Goal: Information Seeking & Learning: Learn about a topic

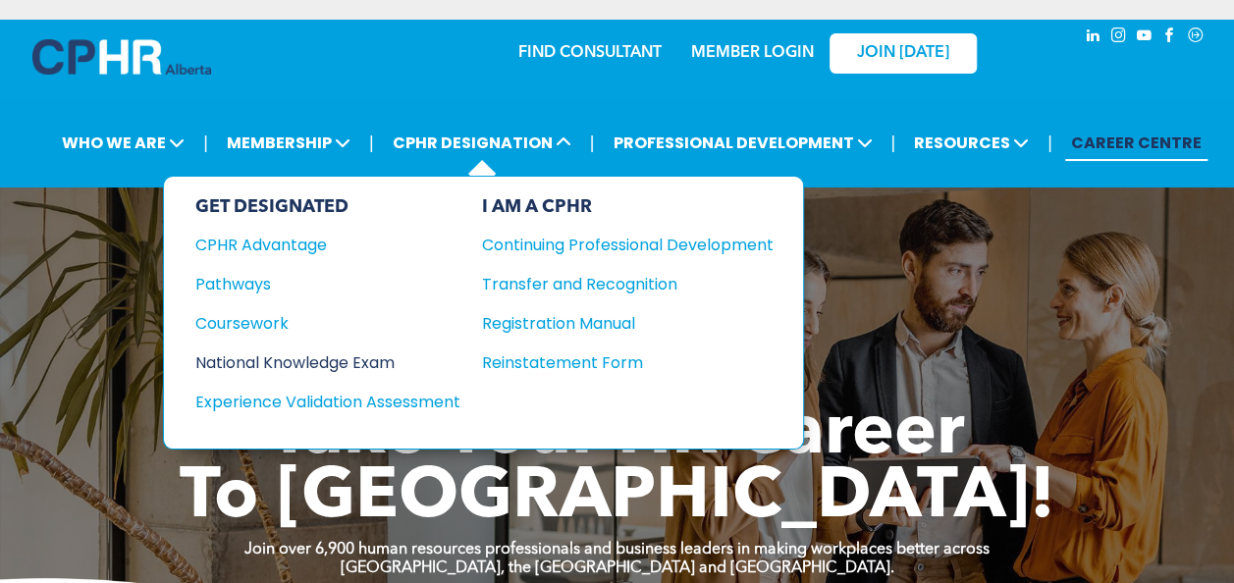
click at [253, 355] on div "National Knowledge Exam" at bounding box center [314, 362] width 239 height 25
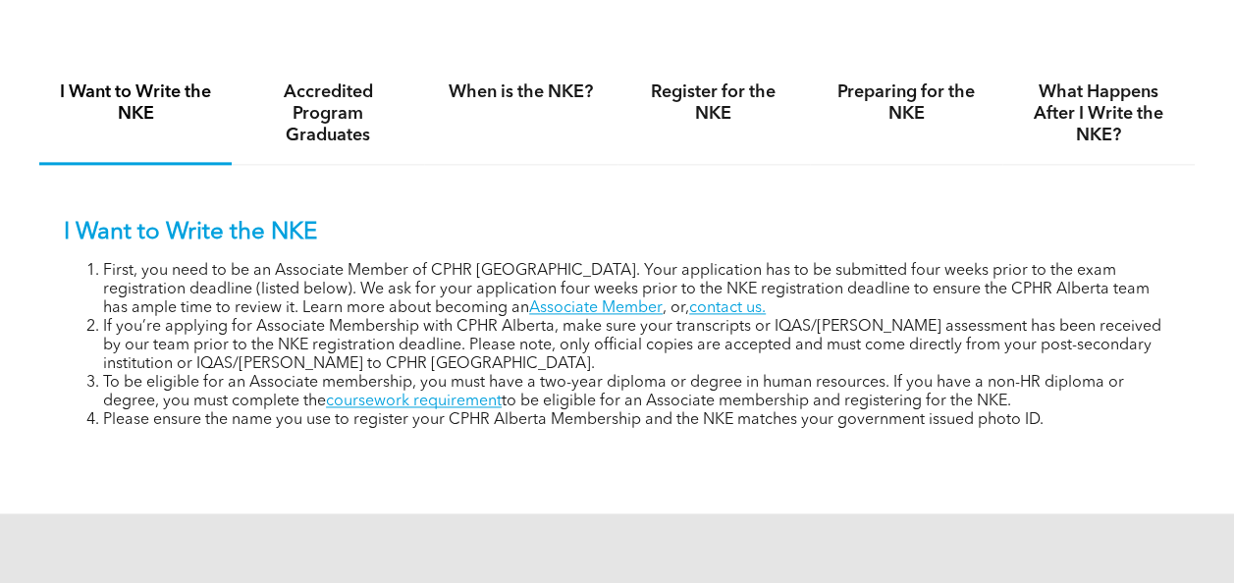
scroll to position [1171, 0]
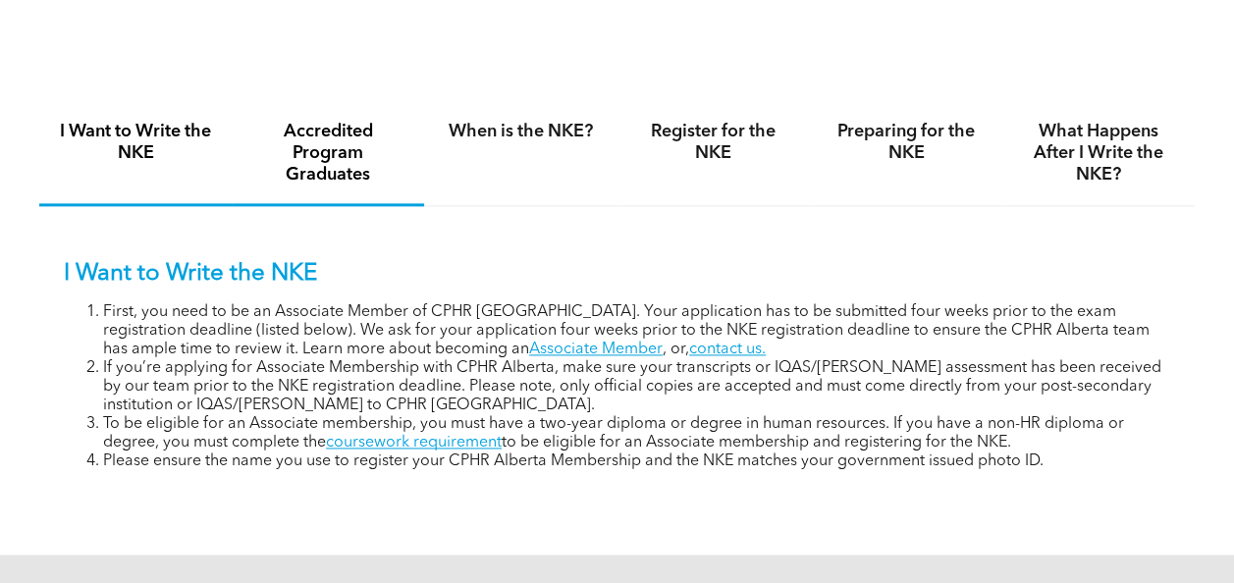
click at [349, 175] on h4 "Accredited Program Graduates" at bounding box center [327, 153] width 157 height 65
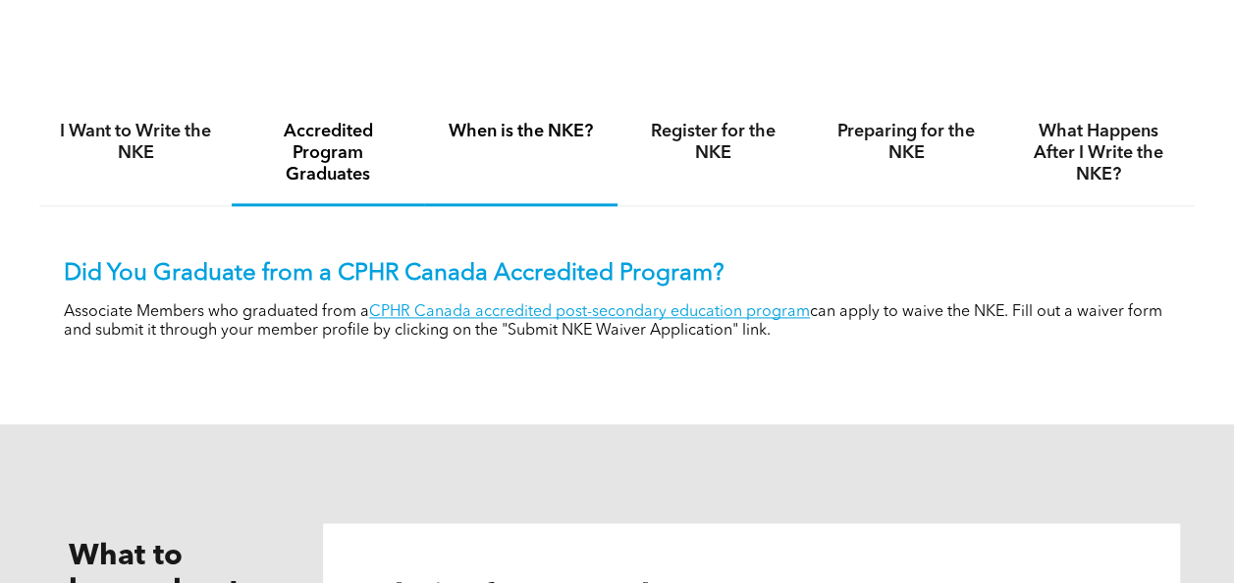
click at [522, 137] on h4 "When is the NKE?" at bounding box center [520, 132] width 157 height 22
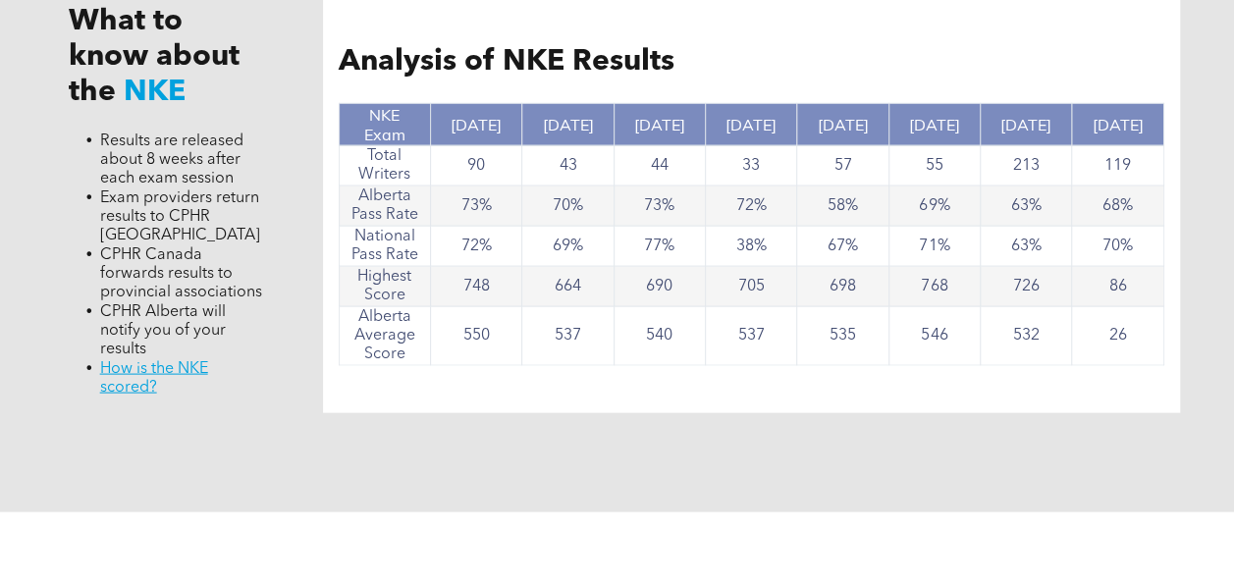
scroll to position [1891, 0]
click at [470, 186] on td "90" at bounding box center [475, 165] width 91 height 40
click at [469, 204] on td "73%" at bounding box center [475, 206] width 91 height 40
drag, startPoint x: 464, startPoint y: 208, endPoint x: 495, endPoint y: 231, distance: 37.9
click at [495, 226] on td "73%" at bounding box center [475, 206] width 91 height 40
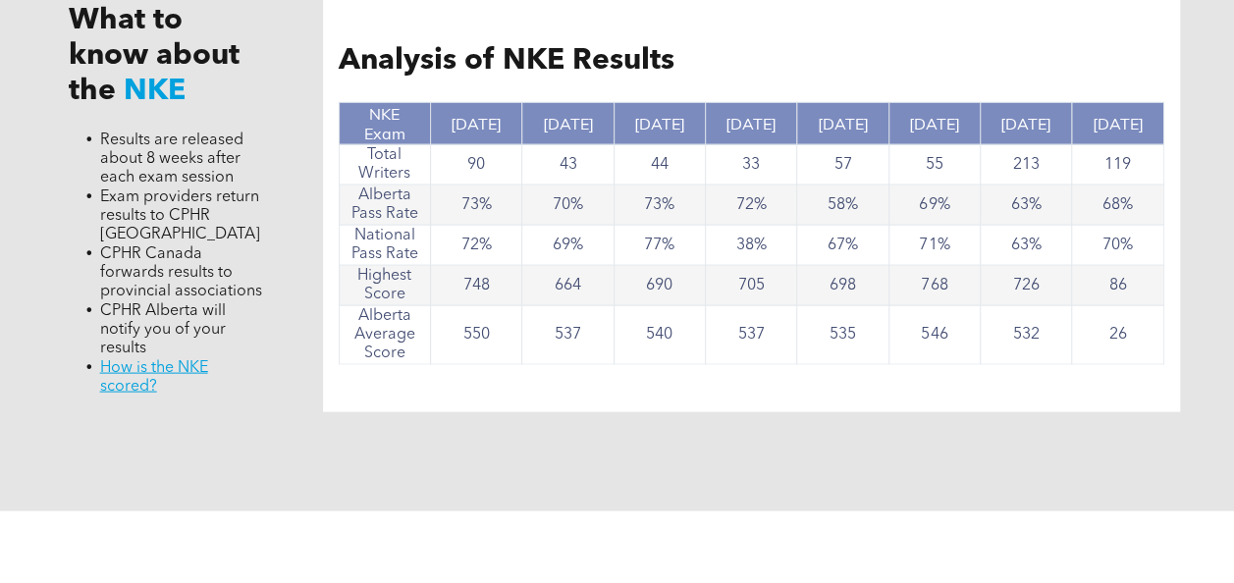
drag, startPoint x: 495, startPoint y: 231, endPoint x: 479, endPoint y: 259, distance: 32.5
click at [479, 259] on td "72%" at bounding box center [475, 246] width 91 height 40
drag, startPoint x: 493, startPoint y: 259, endPoint x: 427, endPoint y: 254, distance: 65.9
click at [427, 254] on tr "National Pass Rate 72% 69% 77% 38% 67% 71% 63% 70%" at bounding box center [751, 246] width 825 height 40
drag, startPoint x: 427, startPoint y: 254, endPoint x: 449, endPoint y: 306, distance: 56.3
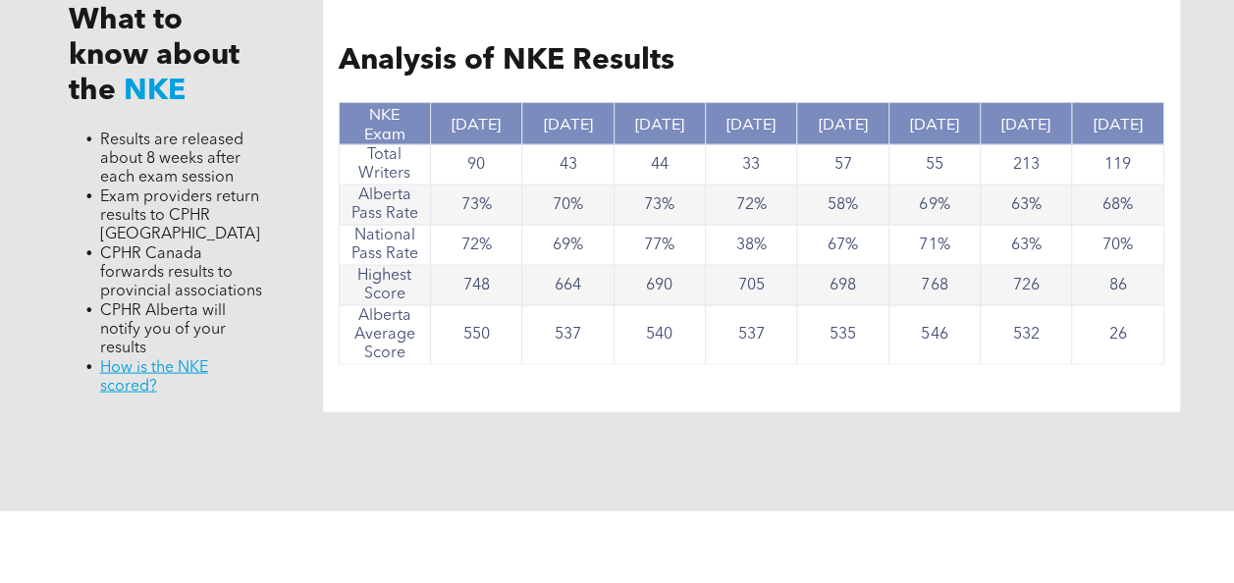
click at [449, 306] on td "748" at bounding box center [475, 286] width 91 height 40
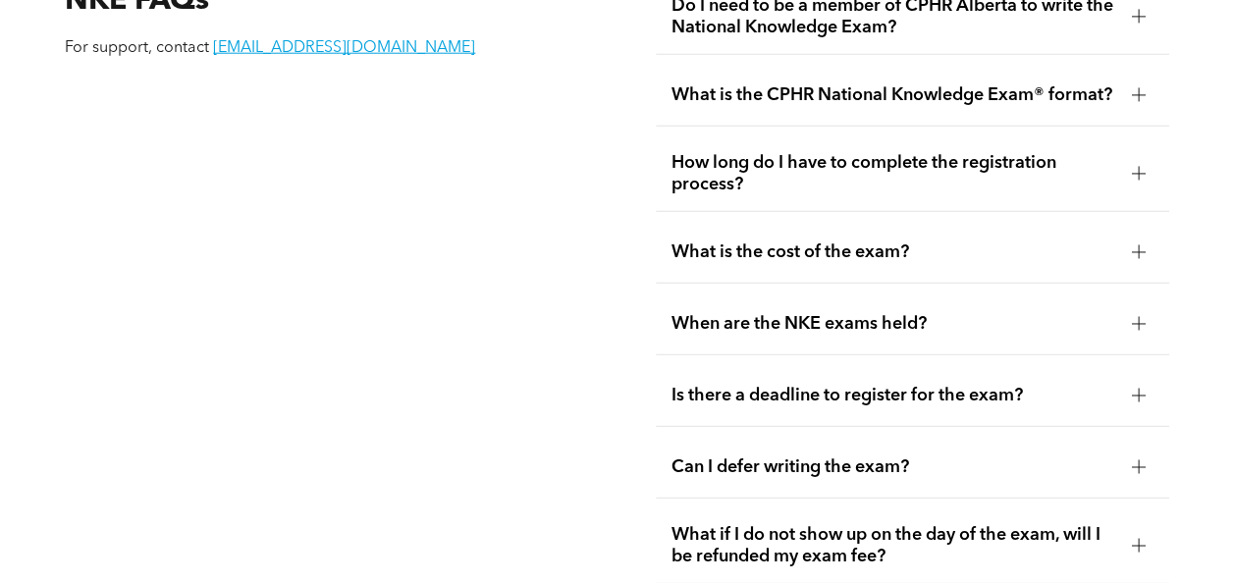
scroll to position [2514, 0]
click at [877, 247] on div "What is the cost of the exam?" at bounding box center [912, 252] width 513 height 62
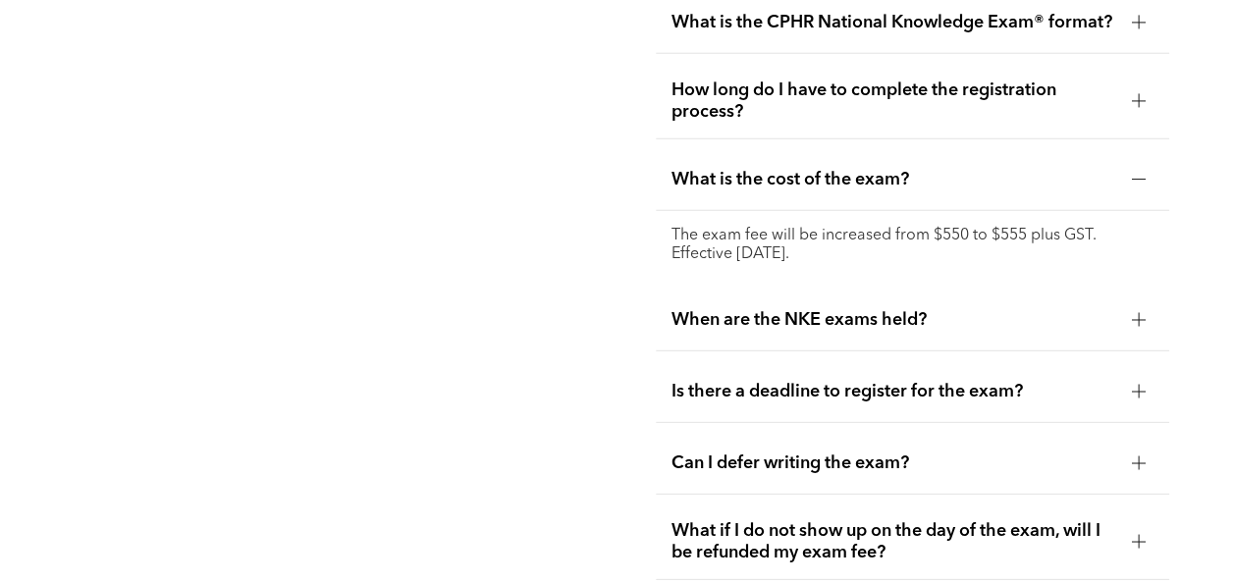
scroll to position [2593, 0]
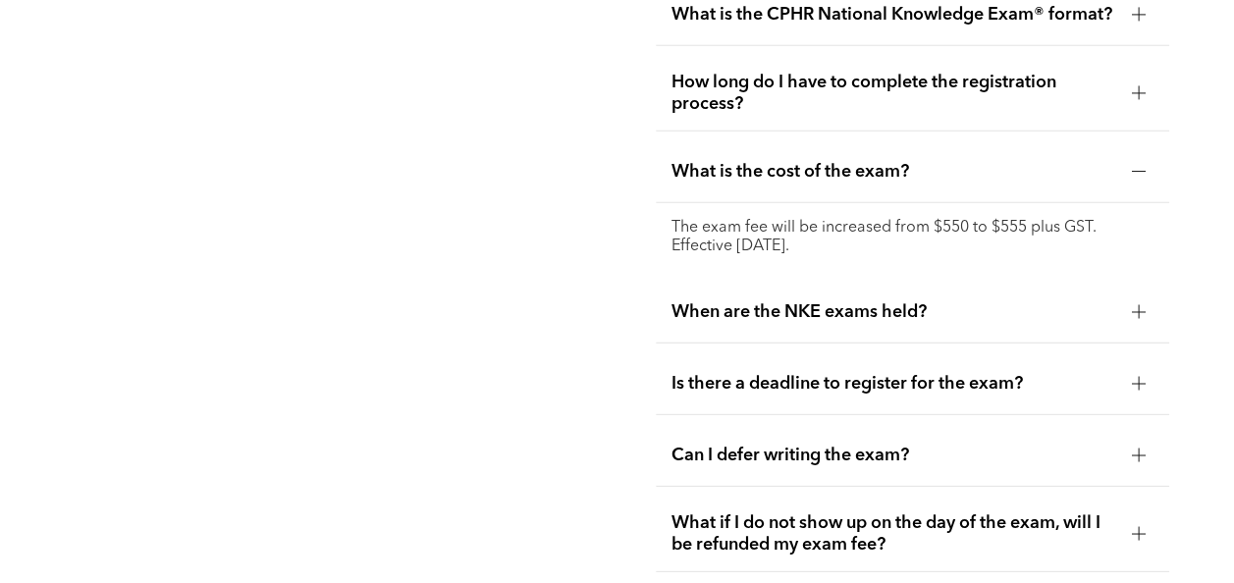
click at [948, 323] on span "When are the NKE exams held?" at bounding box center [893, 312] width 445 height 22
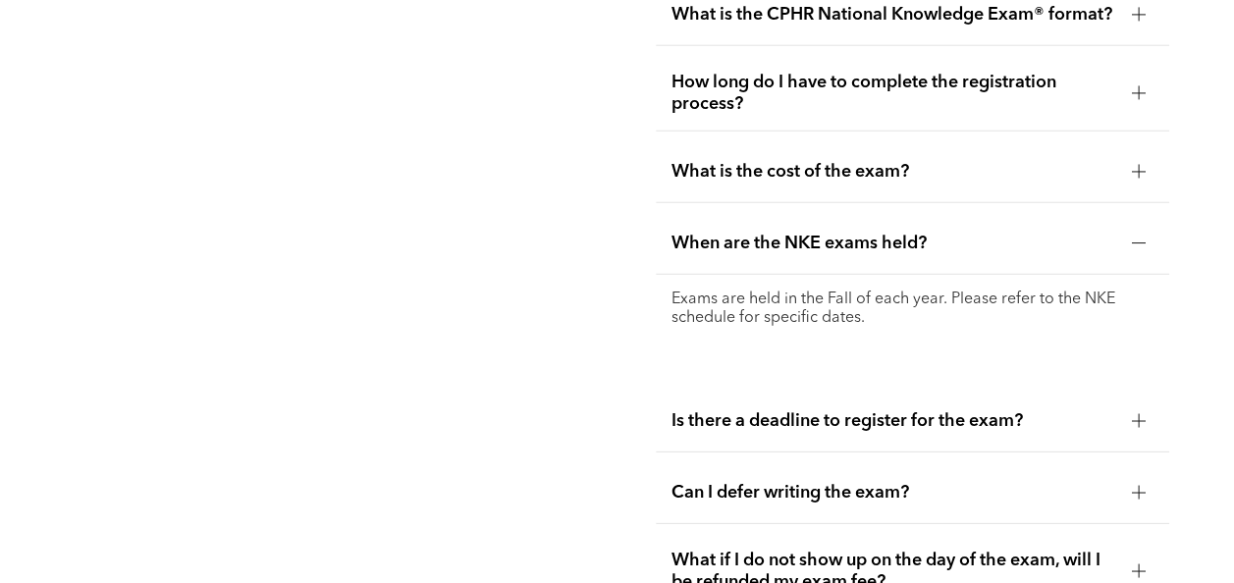
click at [1010, 432] on span "Is there a deadline to register for the exam?" at bounding box center [893, 421] width 445 height 22
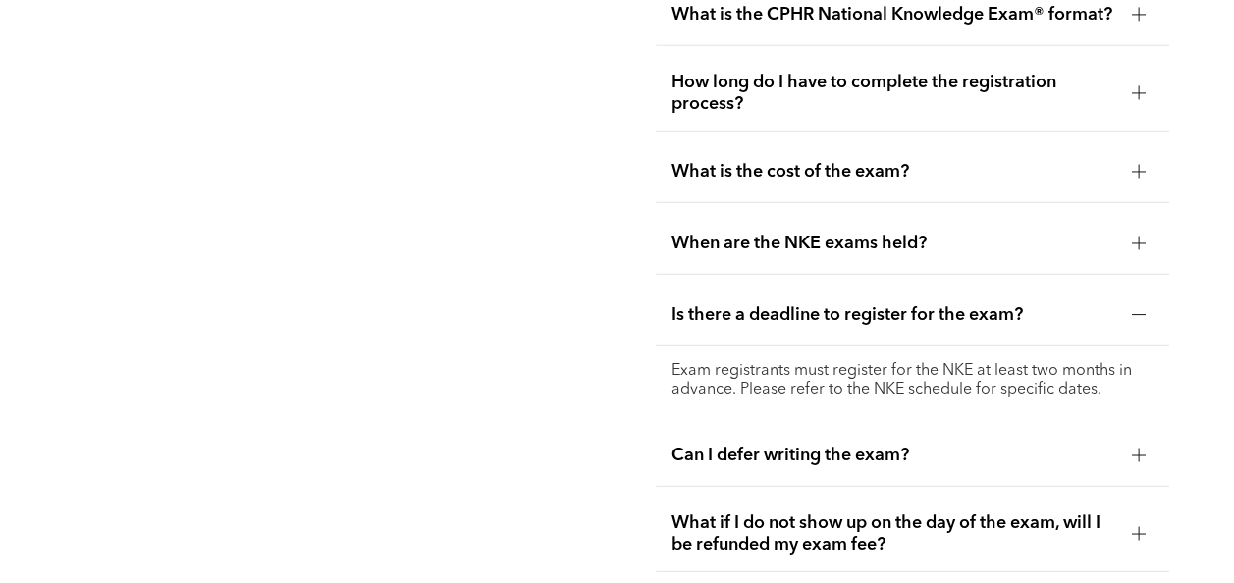
click at [1013, 461] on div "Can I defer writing the exam?" at bounding box center [912, 456] width 513 height 62
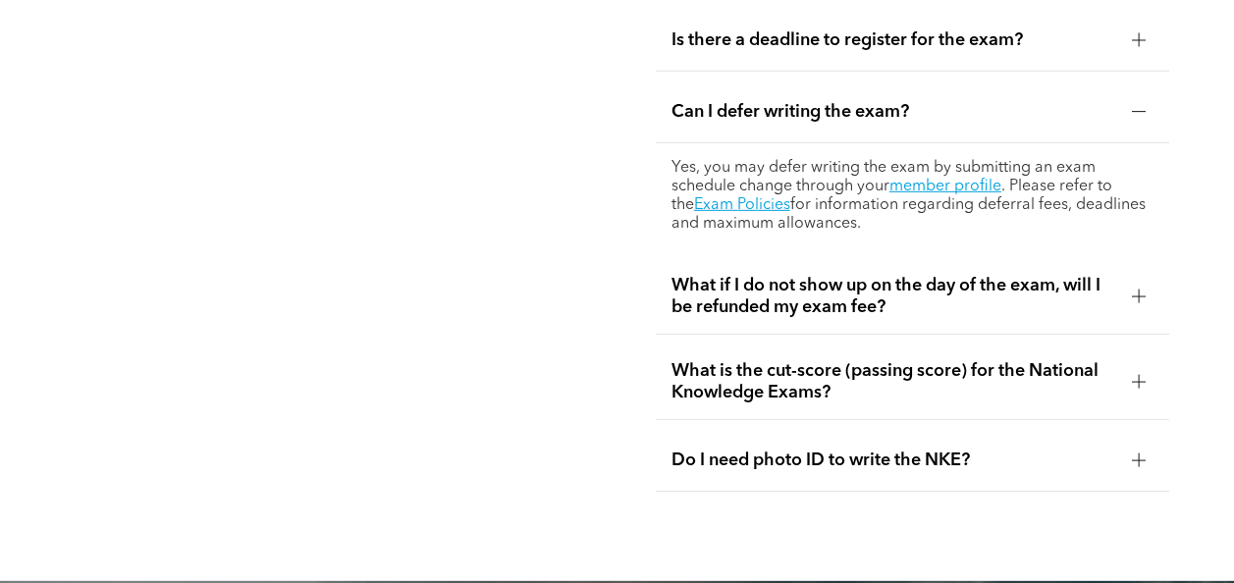
scroll to position [2873, 0]
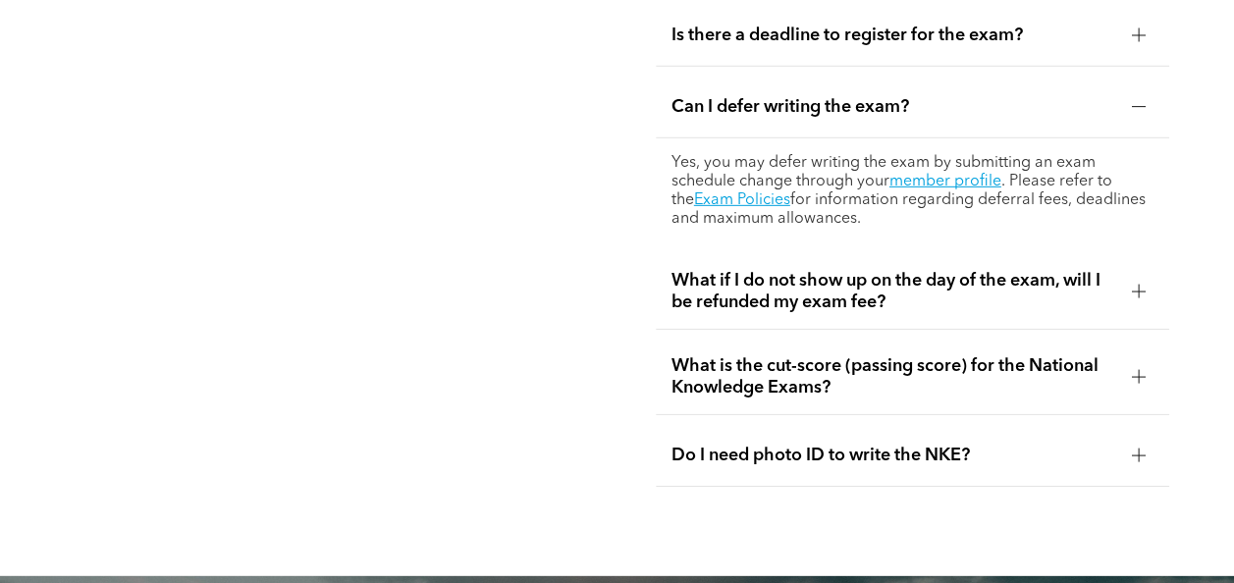
click at [966, 399] on span "What is the cut-score (passing score) for the National Knowledge Exams?" at bounding box center [893, 376] width 445 height 43
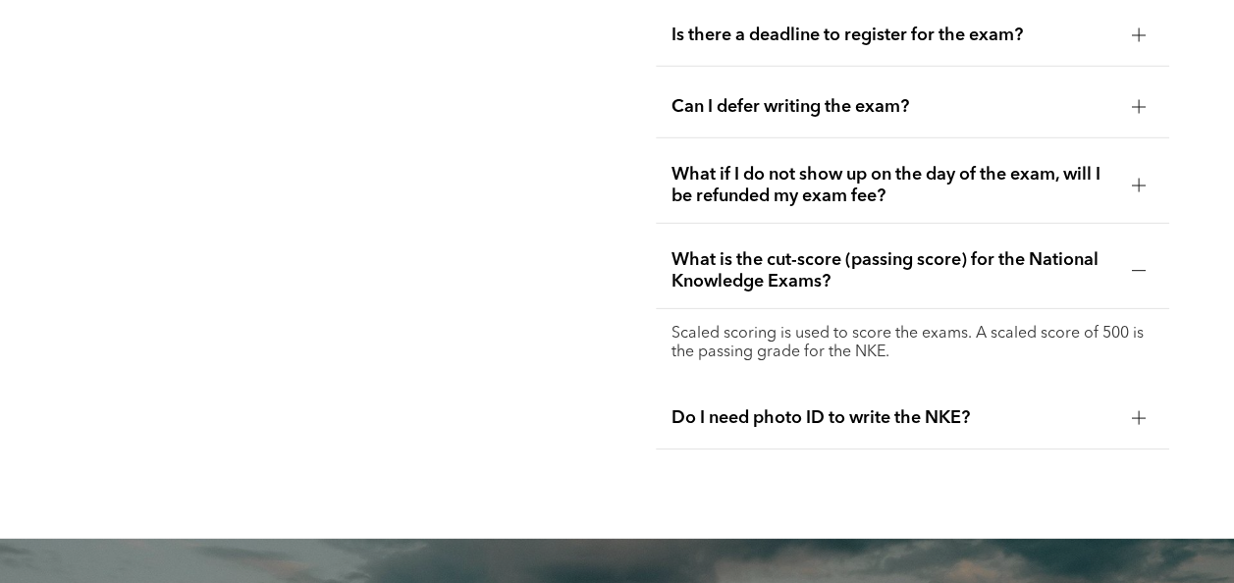
click at [991, 429] on span "Do I need photo ID to write the NKE?" at bounding box center [893, 418] width 445 height 22
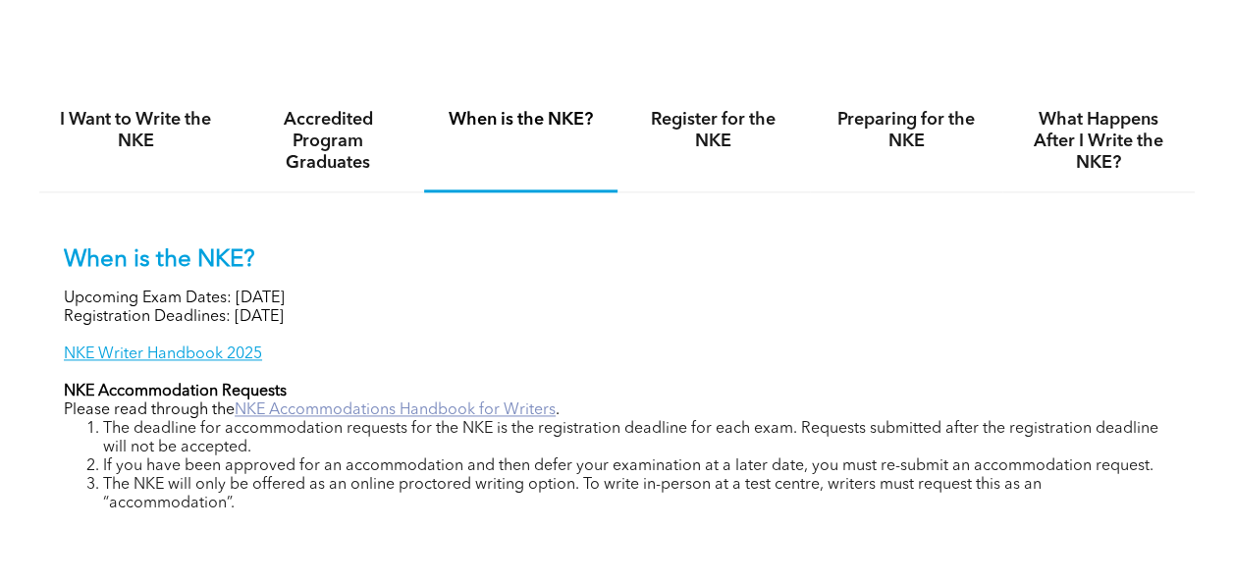
scroll to position [1183, 0]
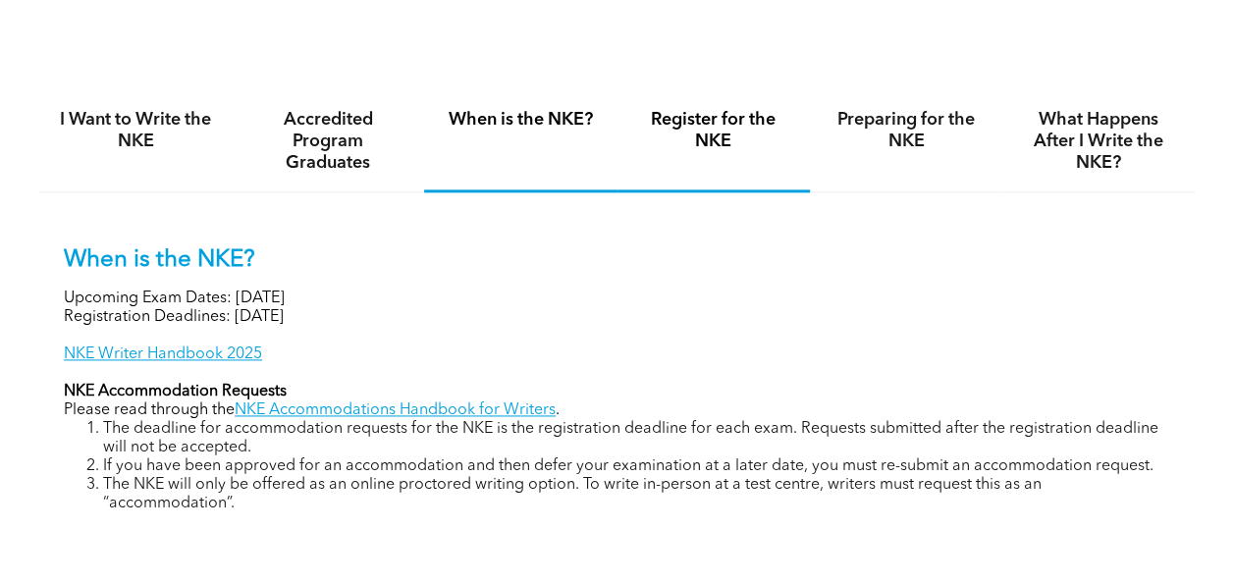
click at [712, 149] on h4 "Register for the NKE" at bounding box center [713, 130] width 157 height 43
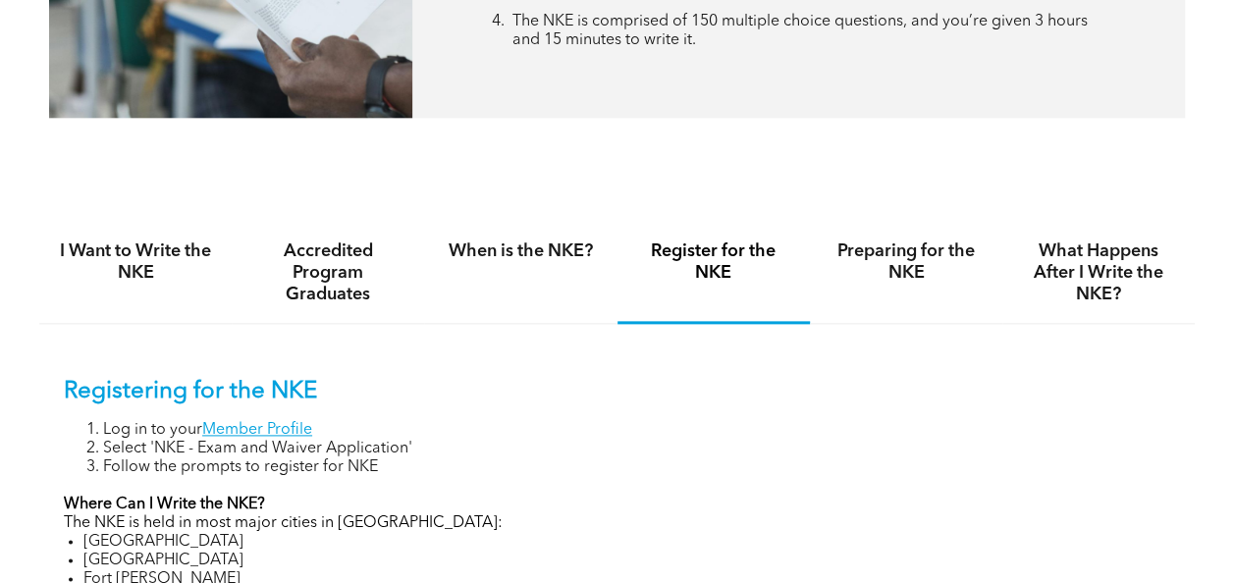
scroll to position [1050, 0]
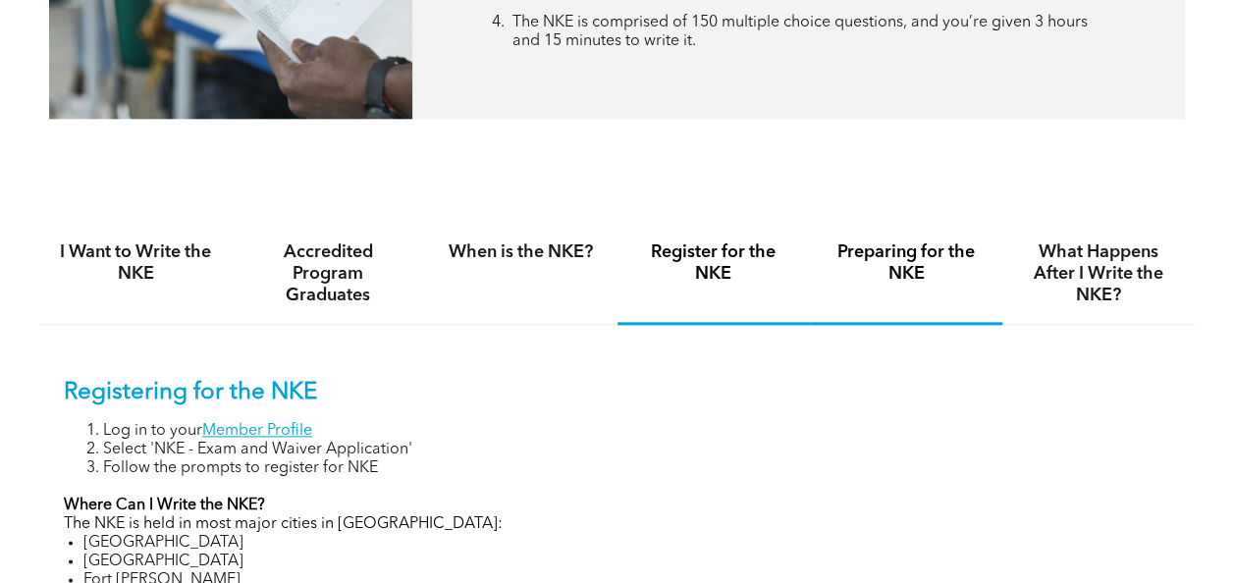
click at [901, 277] on h4 "Preparing for the NKE" at bounding box center [905, 262] width 157 height 43
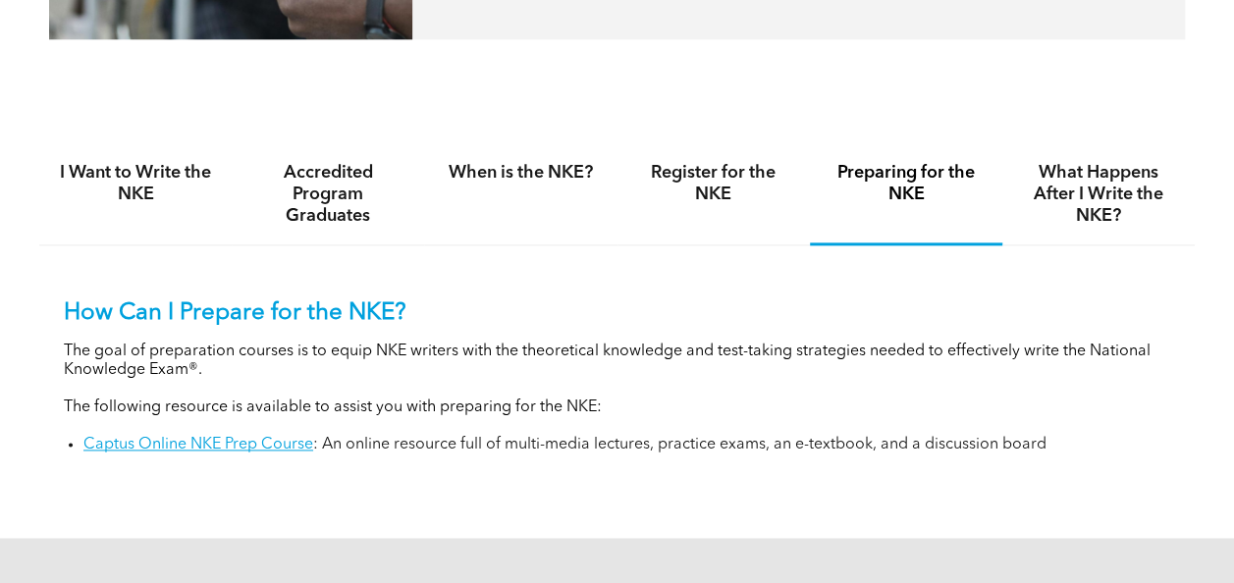
scroll to position [1183, 0]
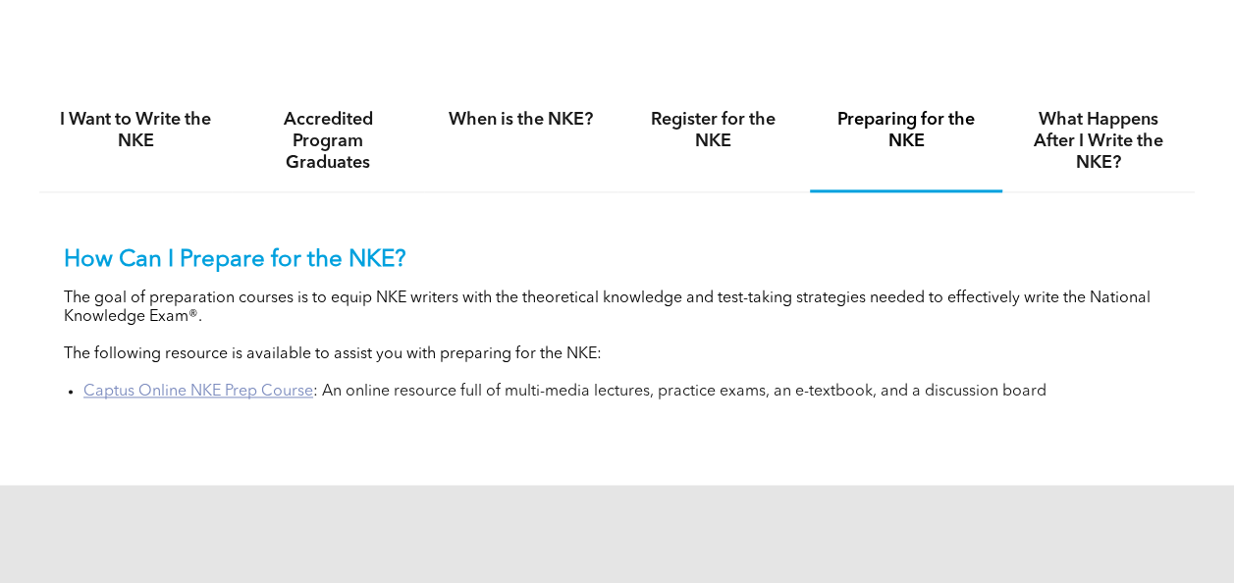
click at [209, 399] on link "Captus Online NKE Prep Course" at bounding box center [198, 392] width 230 height 16
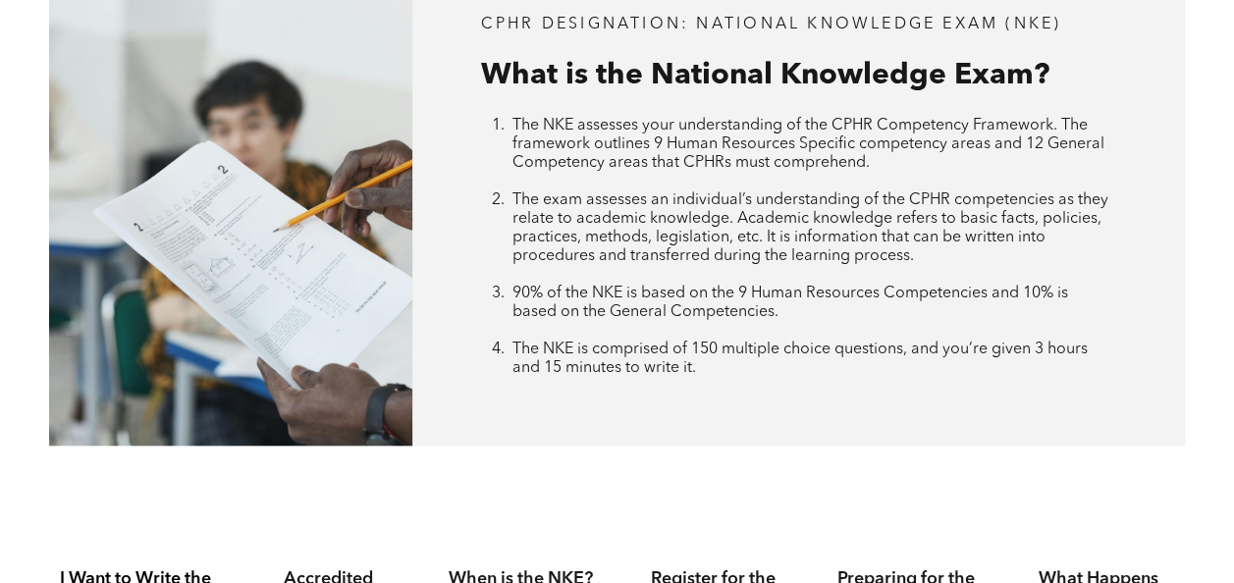
scroll to position [988, 0]
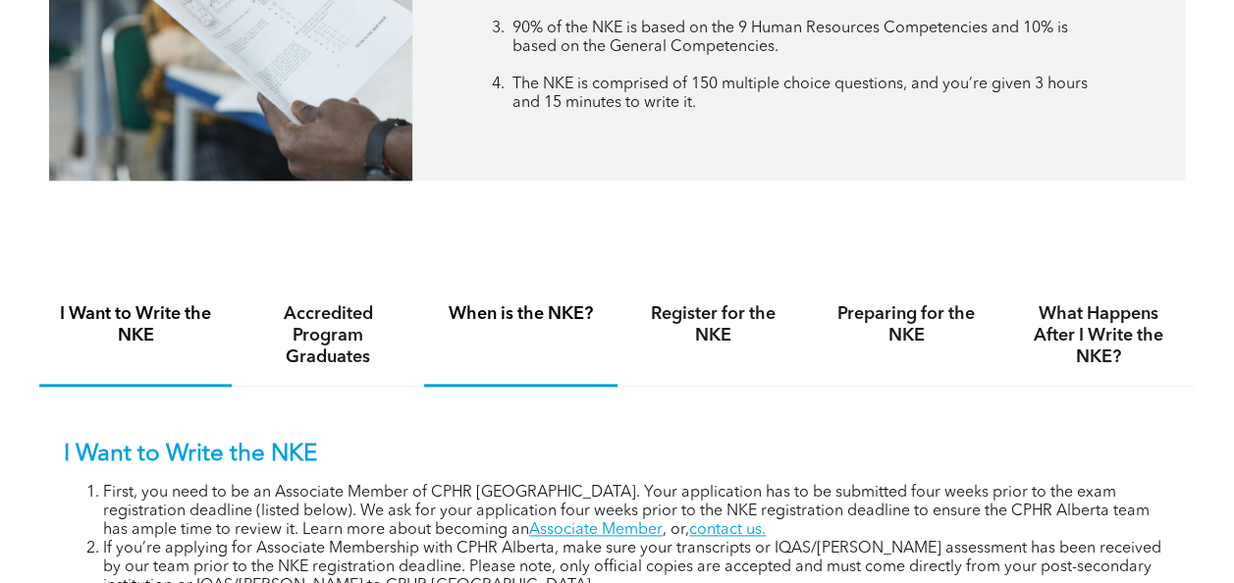
click at [565, 349] on div "When is the NKE?" at bounding box center [520, 336] width 192 height 101
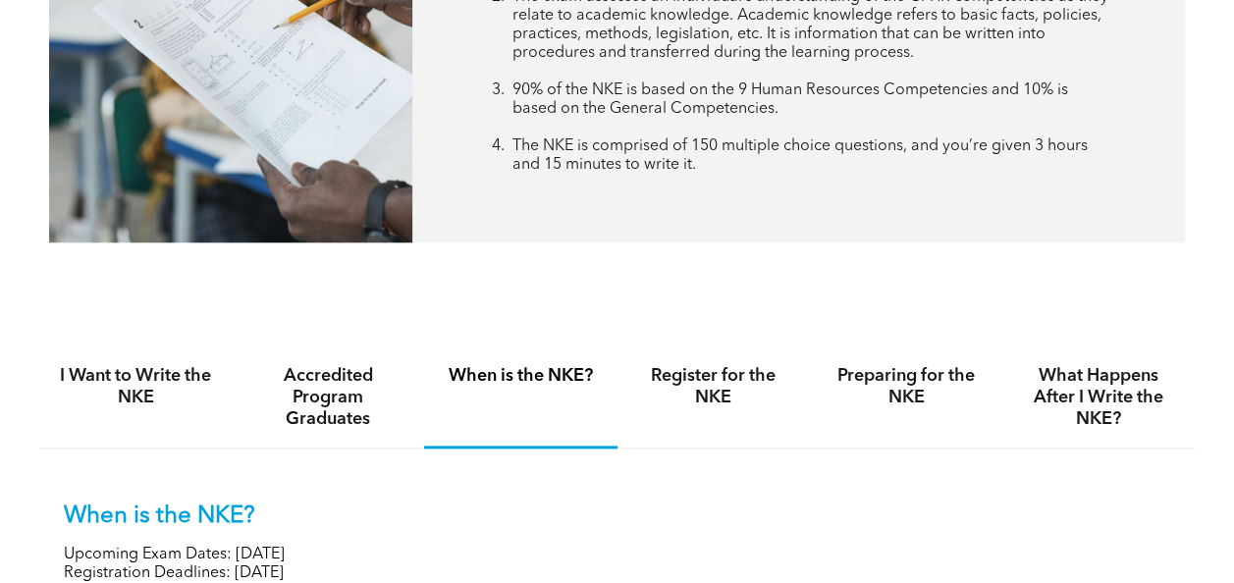
scroll to position [958, 0]
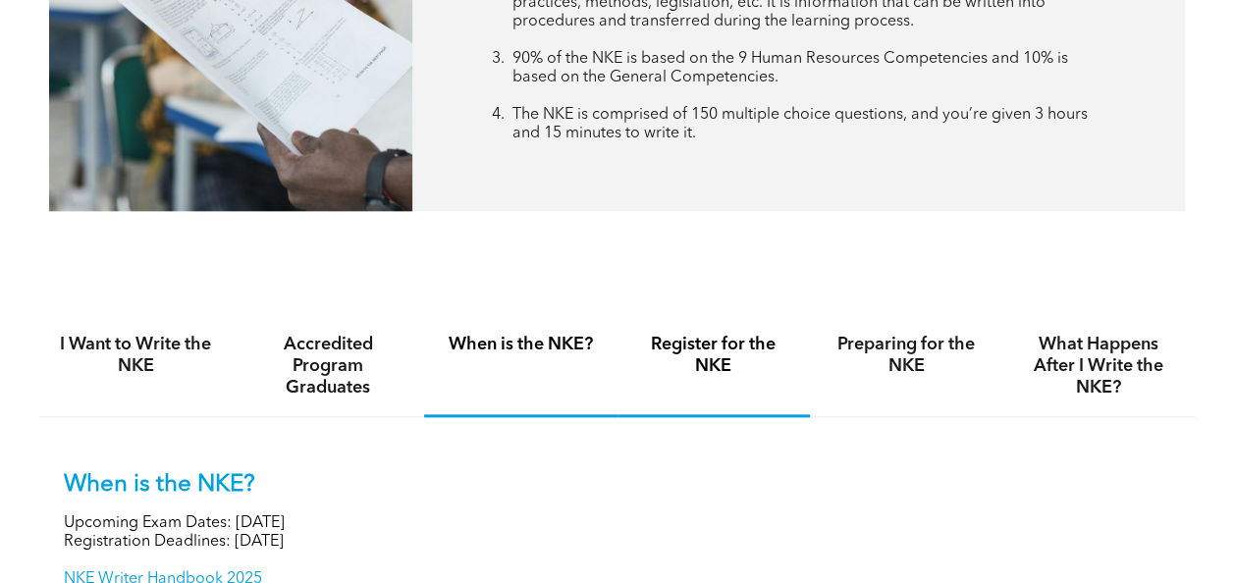
click at [724, 344] on h4 "Register for the NKE" at bounding box center [713, 355] width 157 height 43
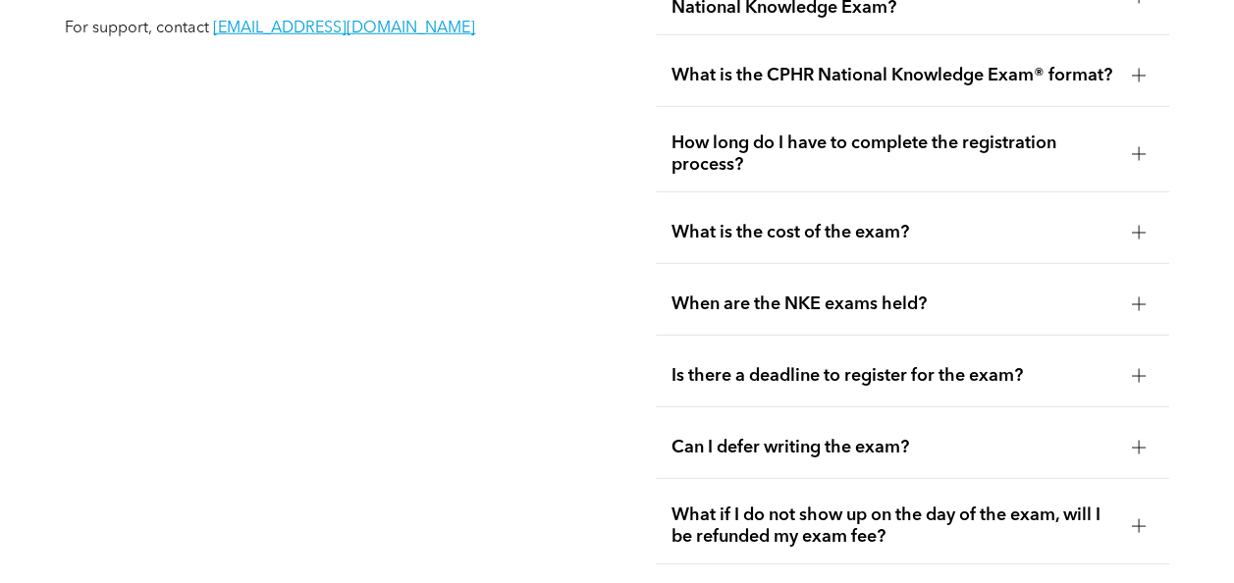
scroll to position [2736, 0]
click at [880, 337] on div "When are the NKE exams held?" at bounding box center [912, 306] width 513 height 62
